Goal: Navigation & Orientation: Find specific page/section

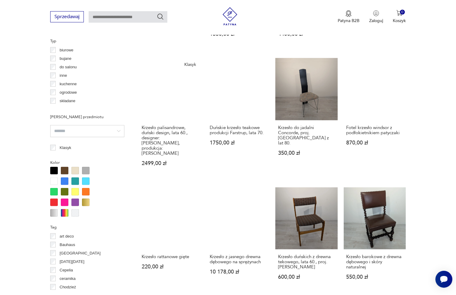
scroll to position [614, 0]
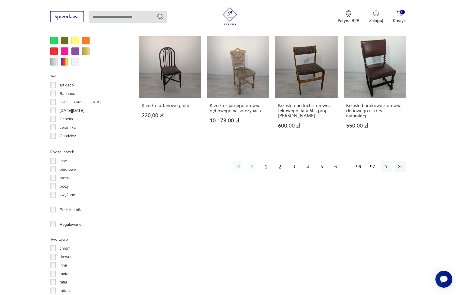
click at [277, 161] on button "2" at bounding box center [279, 166] width 11 height 11
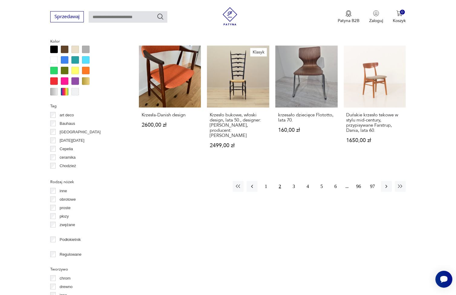
scroll to position [614, 0]
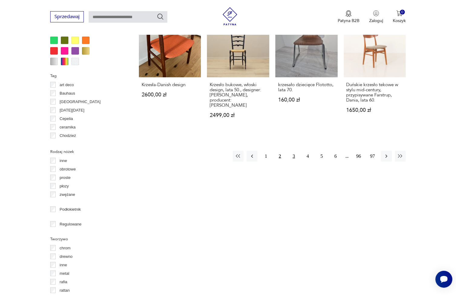
click at [292, 151] on button "3" at bounding box center [293, 156] width 11 height 11
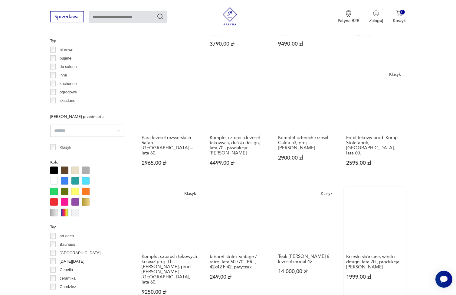
scroll to position [553, 0]
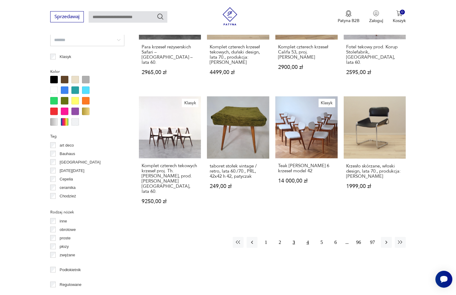
click at [305, 237] on button "4" at bounding box center [307, 242] width 11 height 11
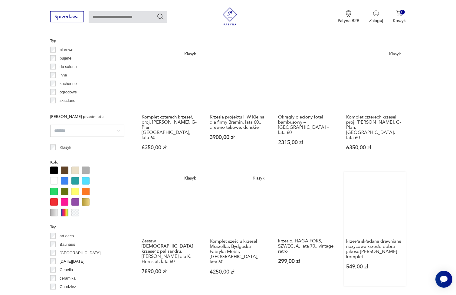
scroll to position [493, 0]
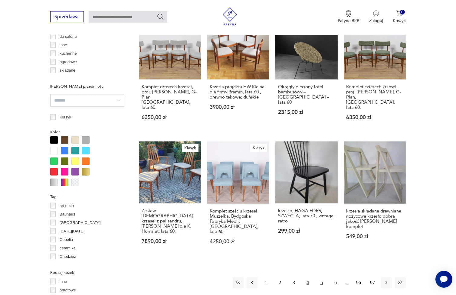
click at [324, 277] on button "5" at bounding box center [321, 282] width 11 height 11
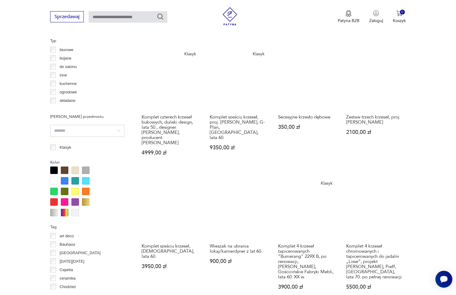
scroll to position [553, 0]
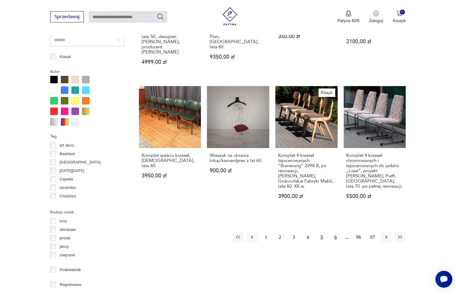
click at [333, 232] on button "6" at bounding box center [335, 237] width 11 height 11
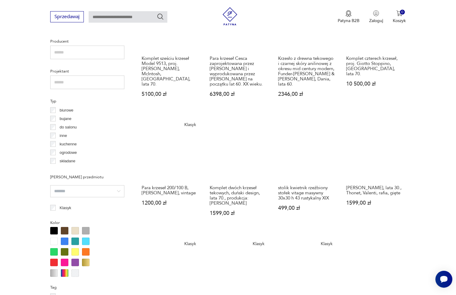
scroll to position [553, 0]
